Goal: Task Accomplishment & Management: Use online tool/utility

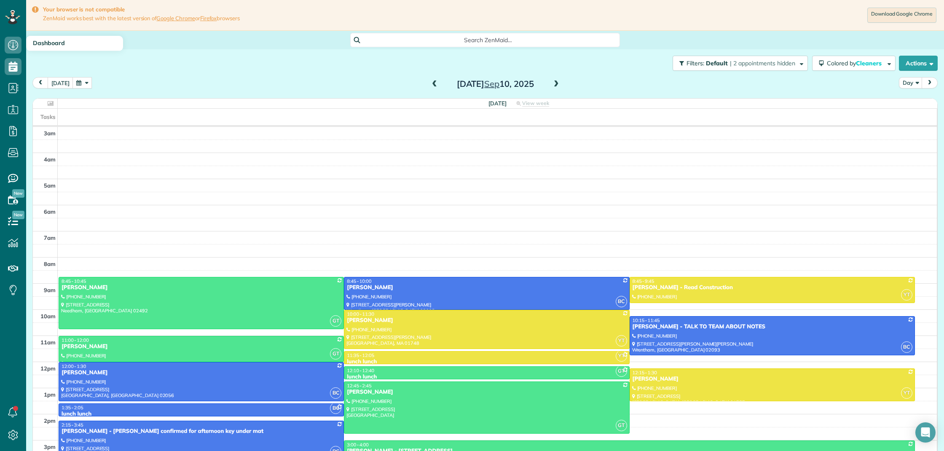
scroll to position [34, 0]
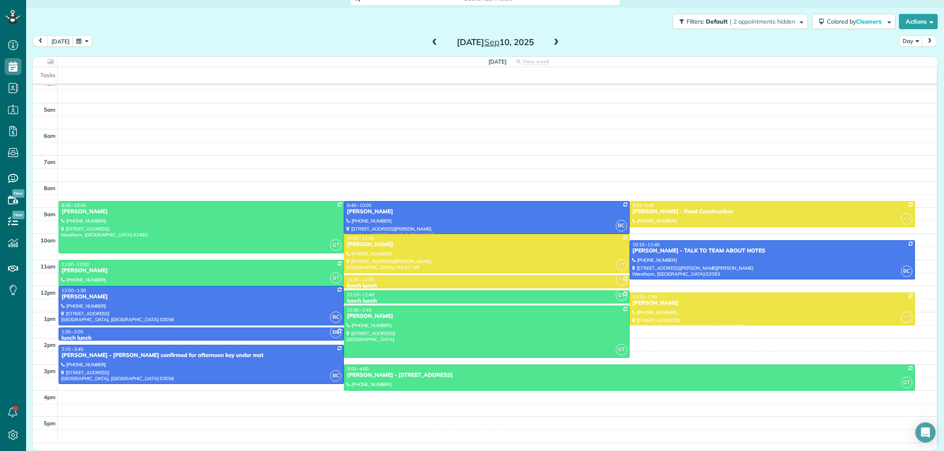
click at [77, 40] on button "button" at bounding box center [82, 40] width 19 height 11
click at [113, 85] on link "8" at bounding box center [113, 84] width 12 height 12
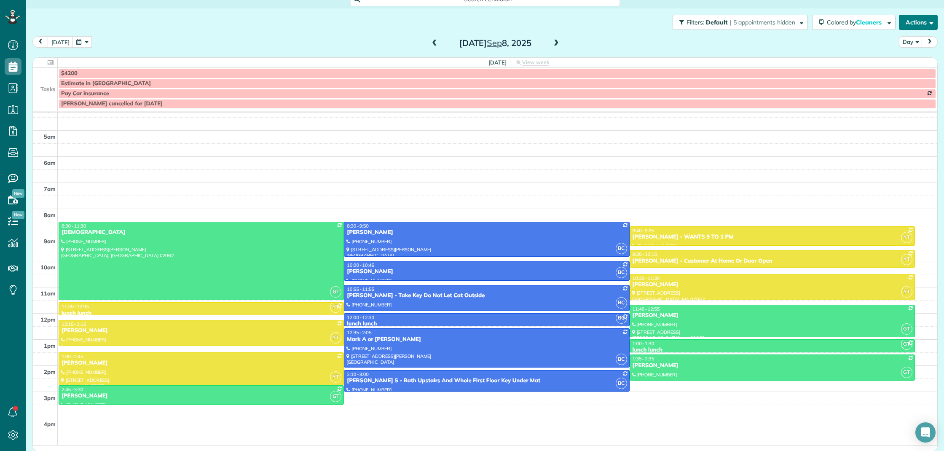
click at [918, 27] on button "Actions" at bounding box center [918, 22] width 39 height 15
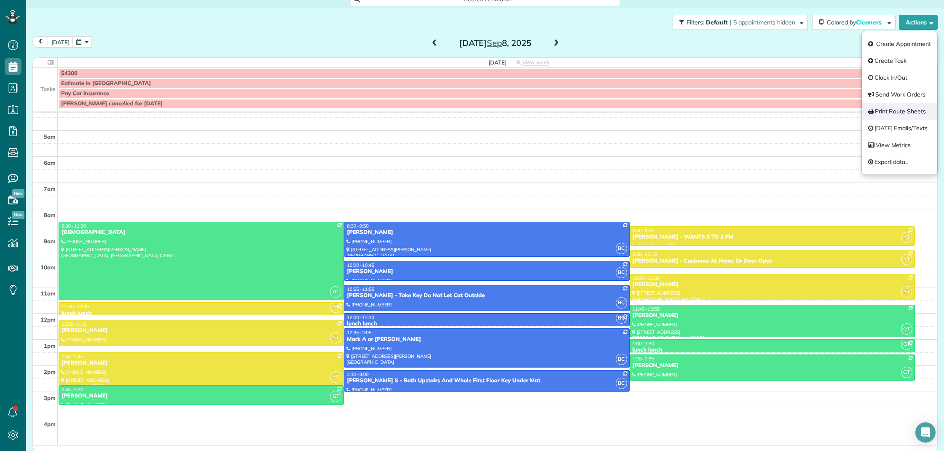
click at [903, 113] on link "Print Route Sheets" at bounding box center [899, 111] width 75 height 17
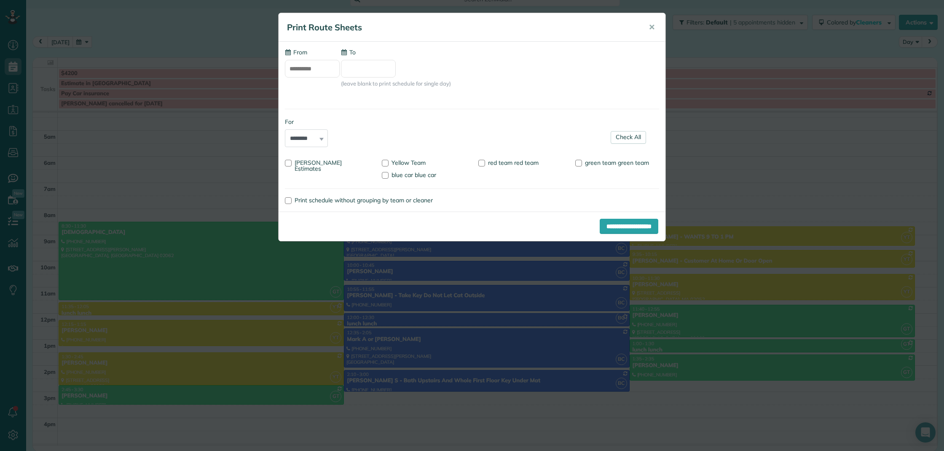
type input "**********"
click at [579, 163] on div at bounding box center [578, 163] width 7 height 7
click at [382, 177] on div at bounding box center [385, 175] width 7 height 7
click at [625, 224] on input "**********" at bounding box center [629, 226] width 59 height 15
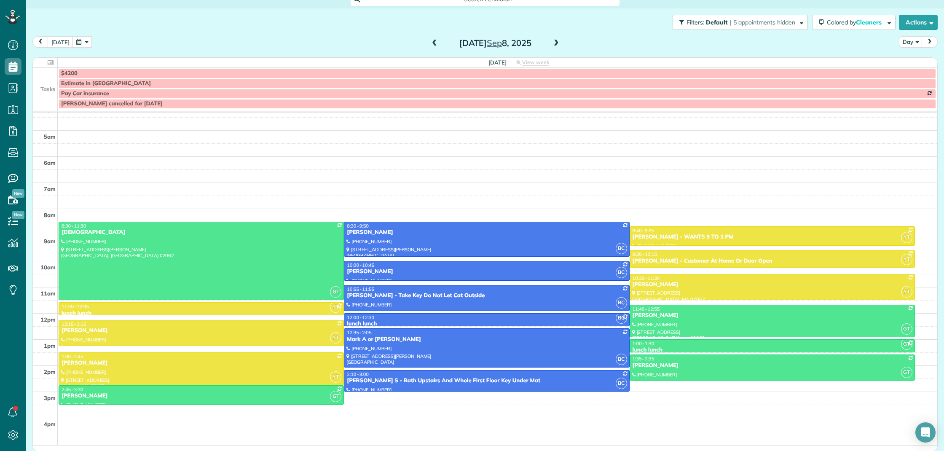
click at [553, 45] on span at bounding box center [556, 44] width 9 height 8
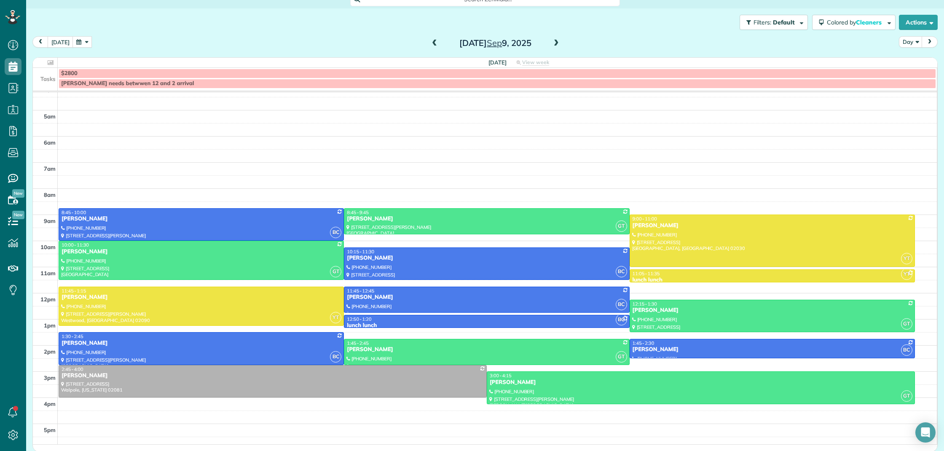
click at [431, 42] on span at bounding box center [434, 44] width 9 height 8
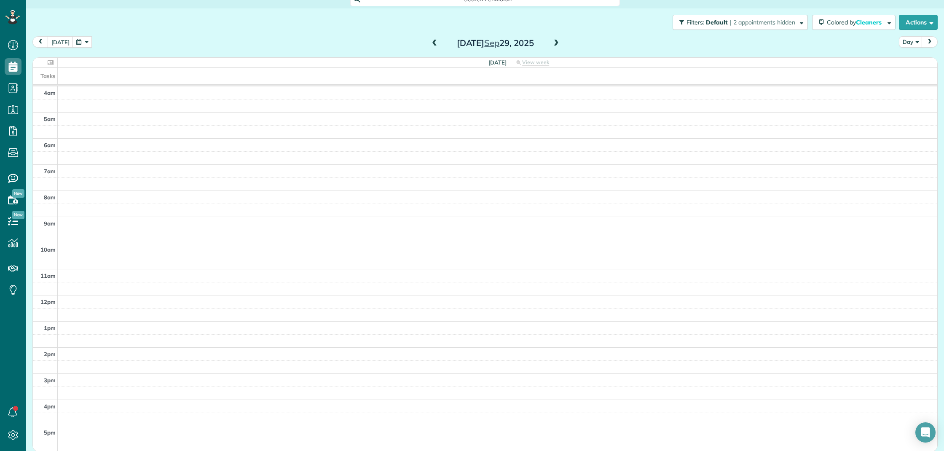
scroll to position [26, 0]
click at [431, 42] on span at bounding box center [434, 44] width 9 height 8
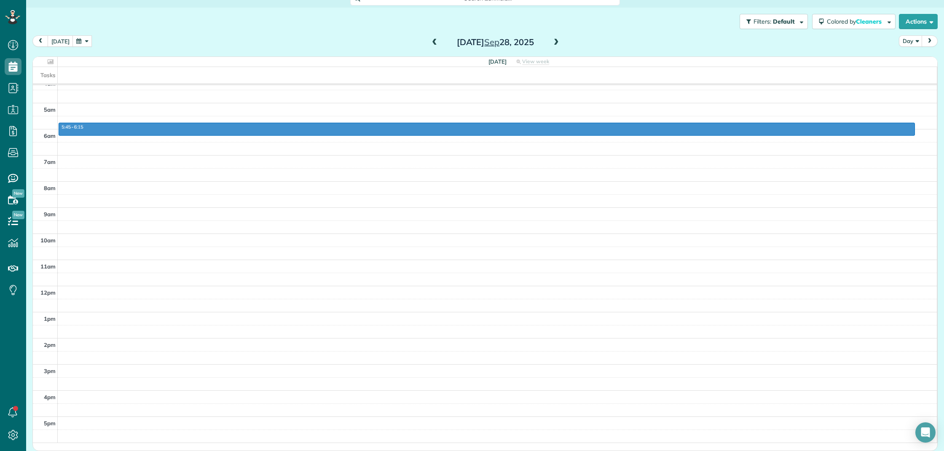
drag, startPoint x: 599, startPoint y: 125, endPoint x: 598, endPoint y: 133, distance: 8.4
click at [598, 133] on div "3am 4am 5am 6am 7am 8am 9am 10am 11am 12pm 1pm 2pm 3pm 4pm 5pm 5:45 - 6:15" at bounding box center [485, 247] width 904 height 392
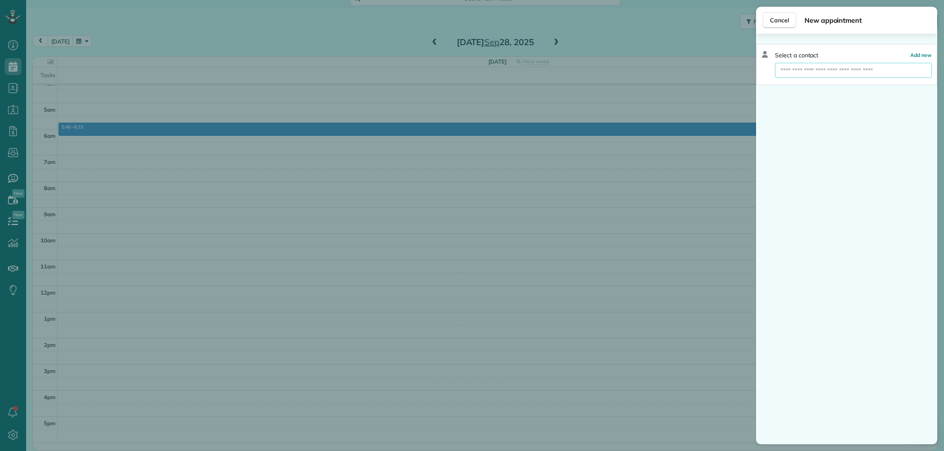
click at [788, 72] on input "text" at bounding box center [853, 70] width 157 height 15
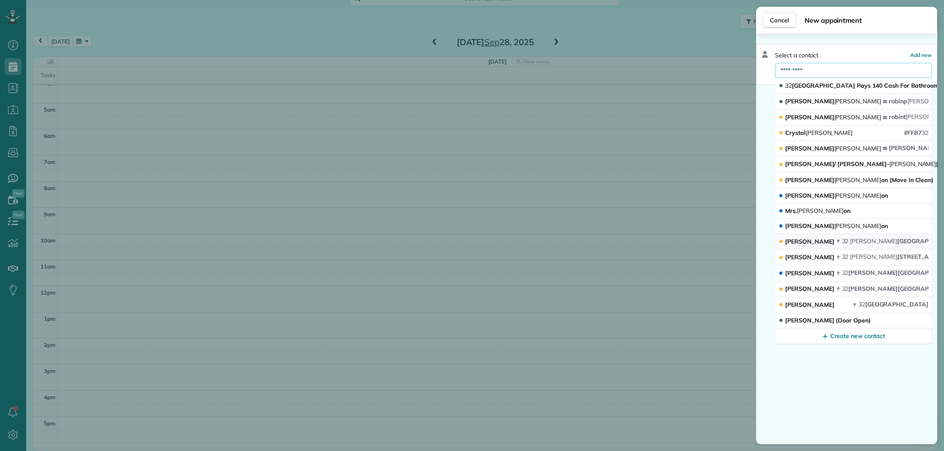
type input "*********"
click at [887, 244] on span "[STREET_ADDRESS][PERSON_NAME]" at bounding box center [901, 241] width 119 height 8
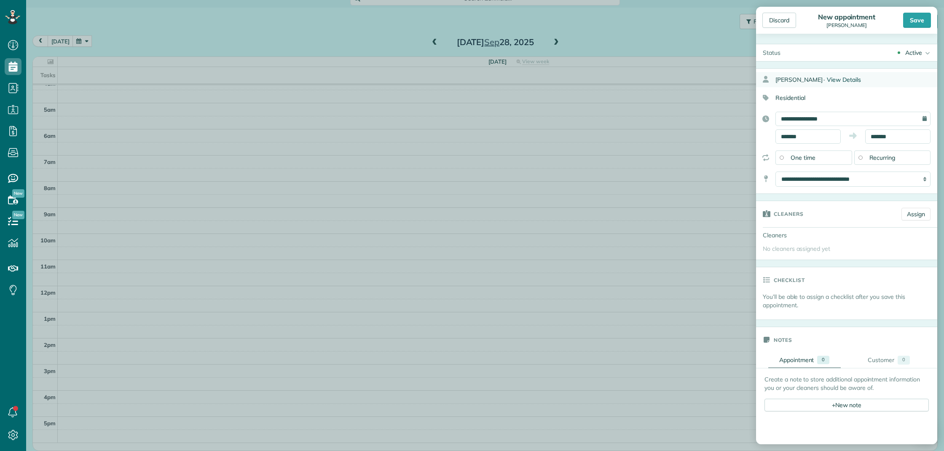
click at [846, 83] on span "View Details" at bounding box center [844, 80] width 34 height 8
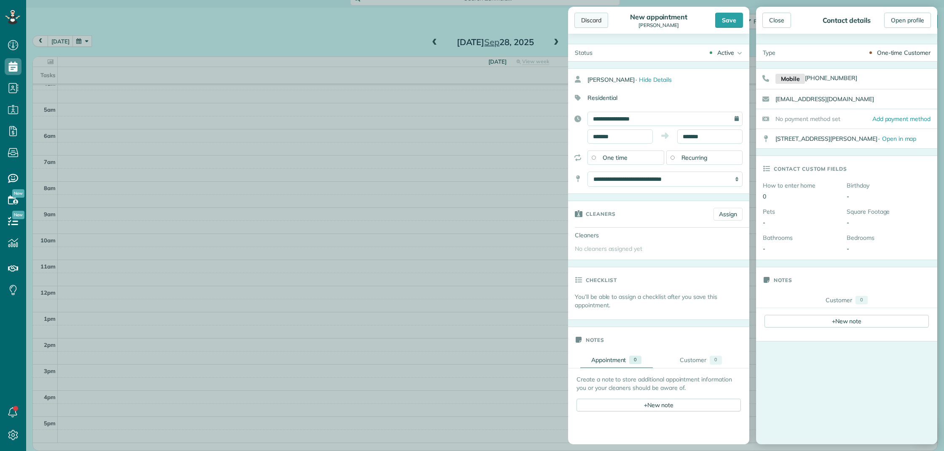
click at [592, 21] on div "Discard" at bounding box center [592, 20] width 34 height 15
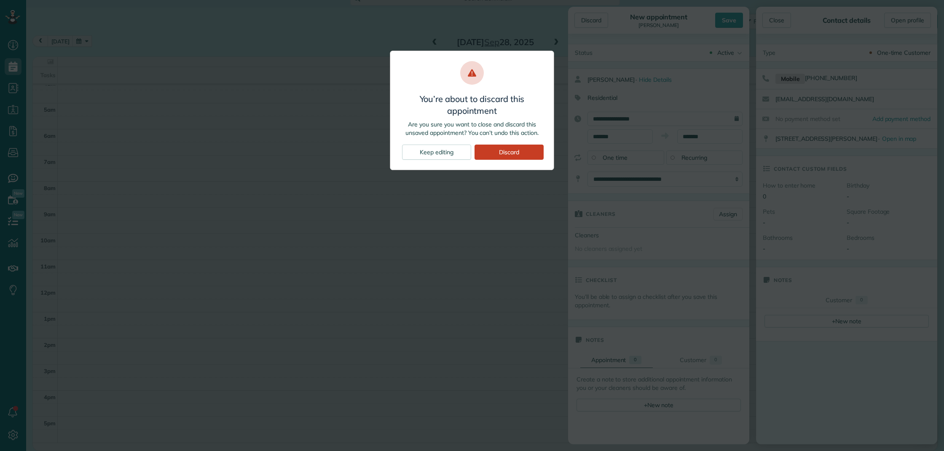
click at [531, 154] on div "Discard" at bounding box center [509, 152] width 69 height 15
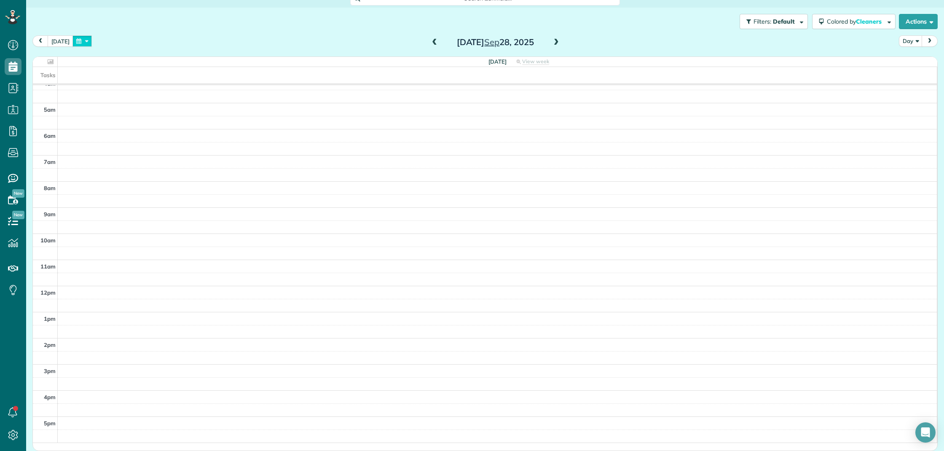
click at [74, 42] on button "button" at bounding box center [82, 40] width 19 height 11
click at [125, 83] on link "9" at bounding box center [126, 84] width 13 height 13
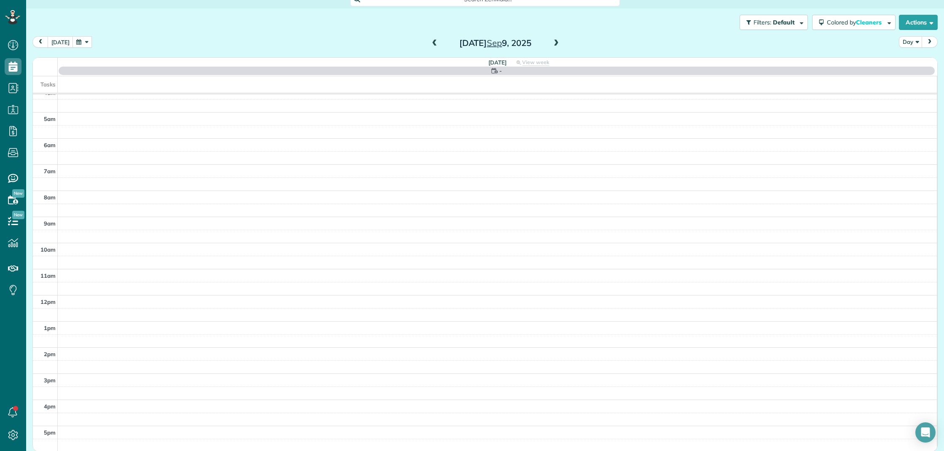
scroll to position [34, 0]
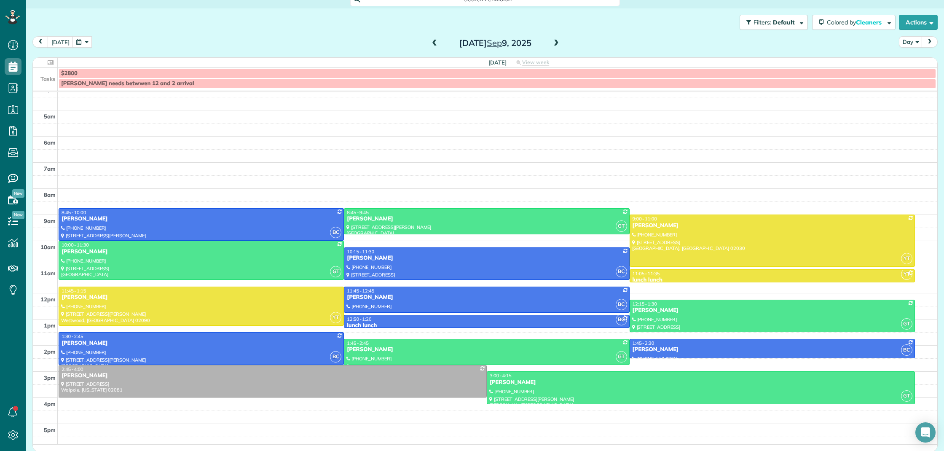
click at [556, 43] on span at bounding box center [556, 44] width 9 height 8
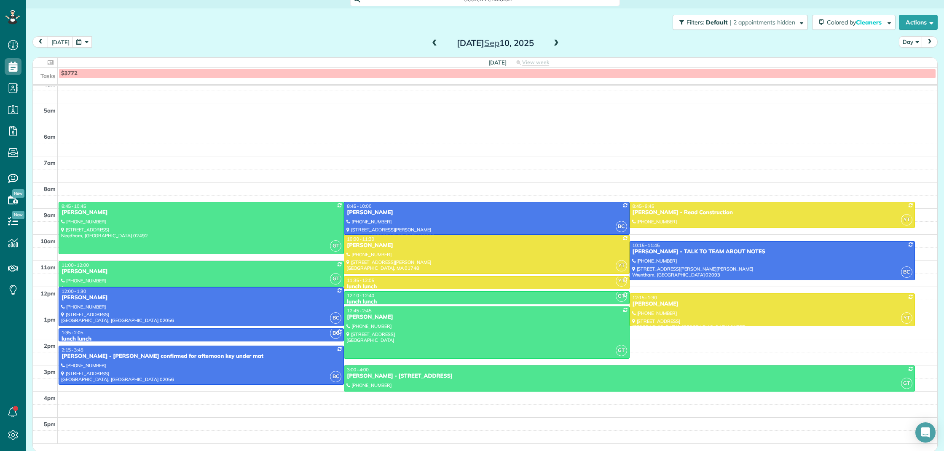
click at [556, 43] on span at bounding box center [556, 44] width 9 height 8
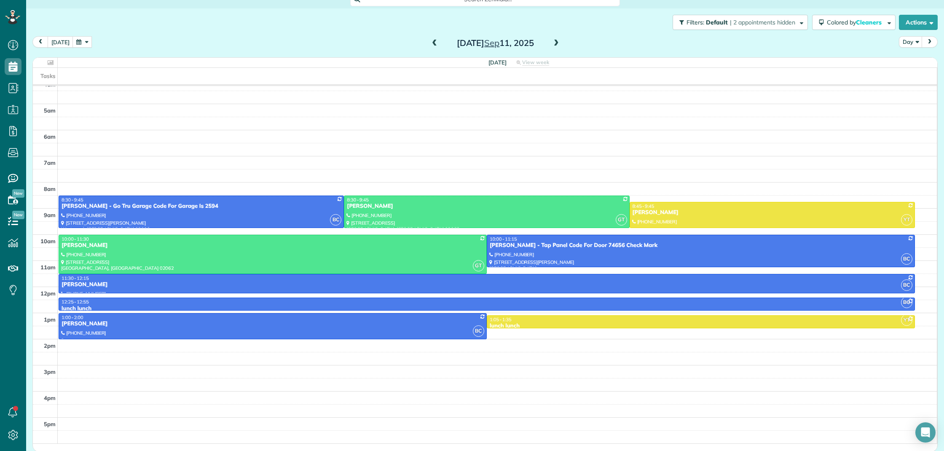
click at [556, 43] on span at bounding box center [556, 44] width 9 height 8
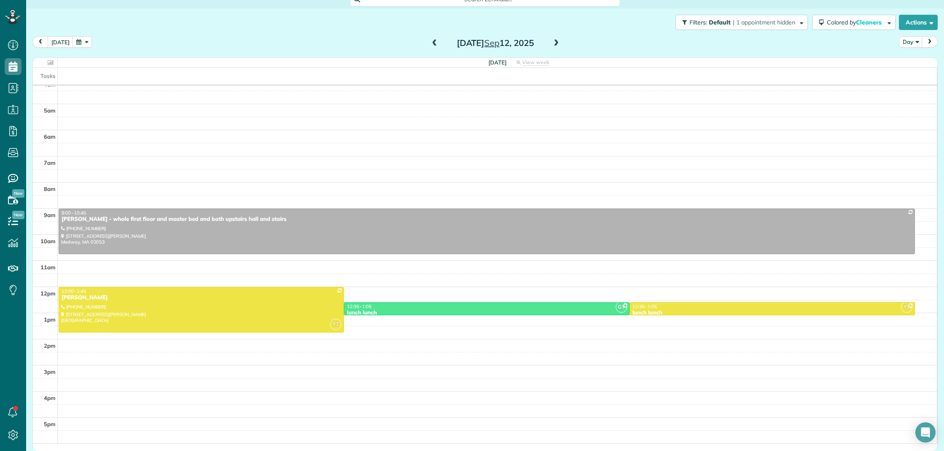
click at [434, 45] on span at bounding box center [434, 44] width 9 height 8
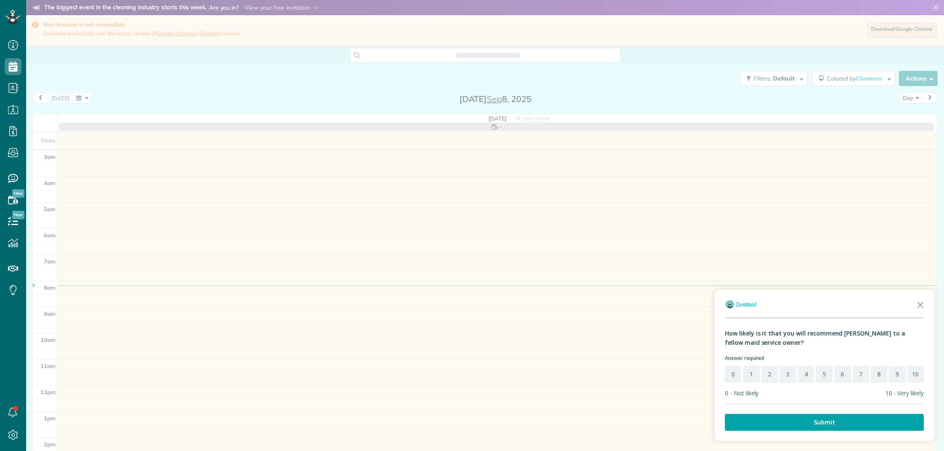
scroll to position [34, 0]
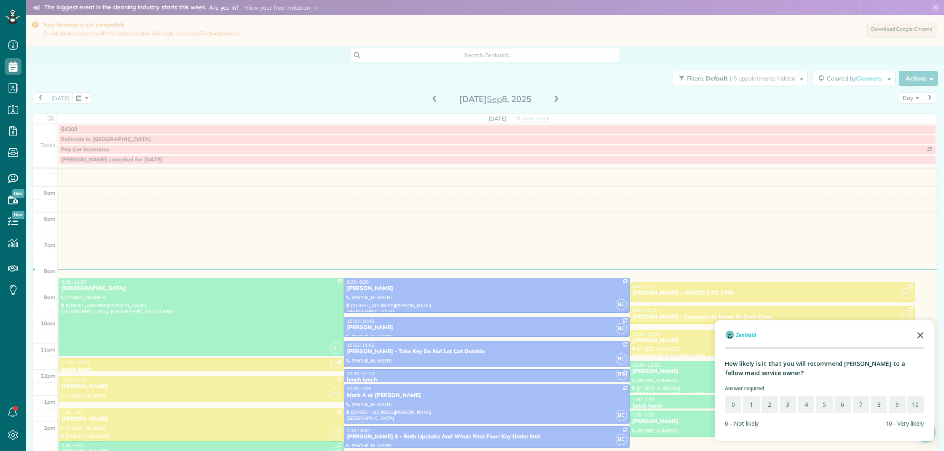
click at [922, 336] on icon "Close the survey" at bounding box center [920, 334] width 17 height 17
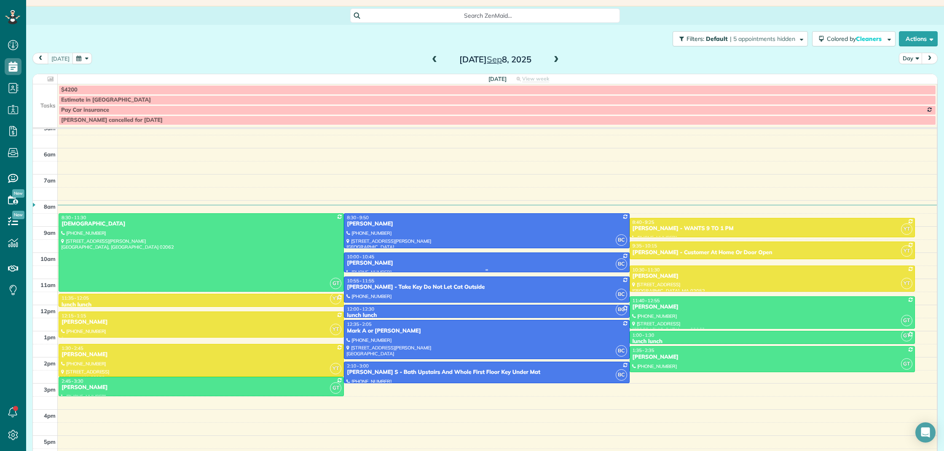
scroll to position [58, 0]
